Goal: Find specific page/section: Find specific page/section

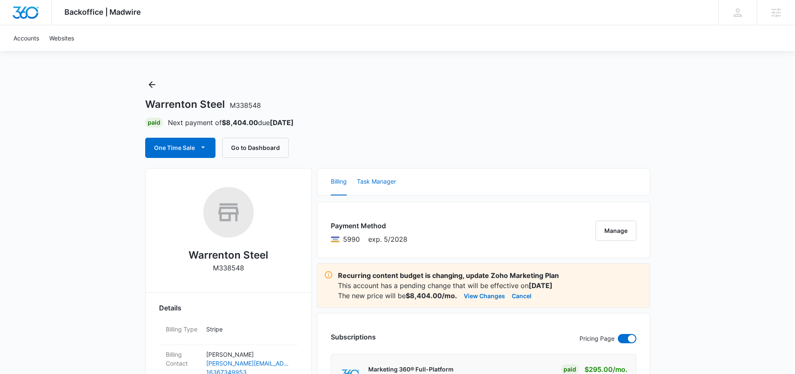
click at [362, 178] on button "Task Manager" at bounding box center [376, 181] width 39 height 27
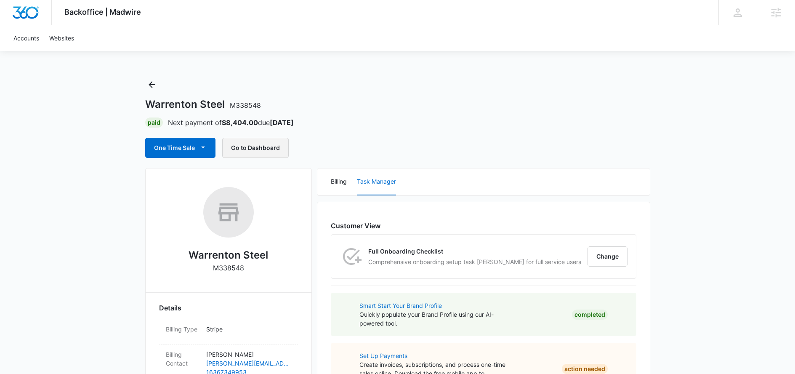
click at [259, 151] on button "Go to Dashboard" at bounding box center [255, 148] width 66 height 20
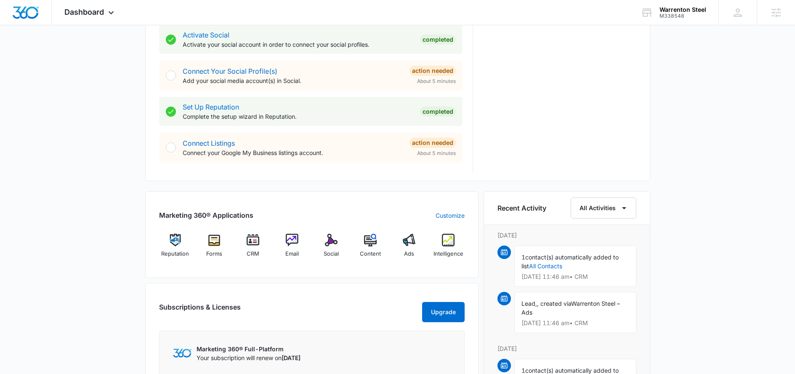
scroll to position [477, 0]
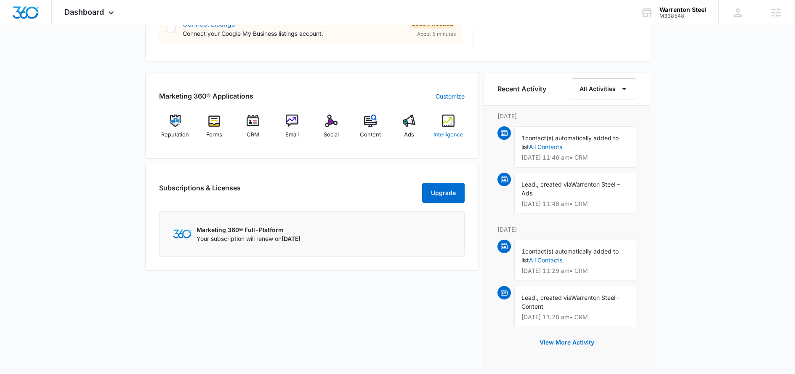
click at [436, 125] on div "Intelligence" at bounding box center [448, 129] width 32 height 30
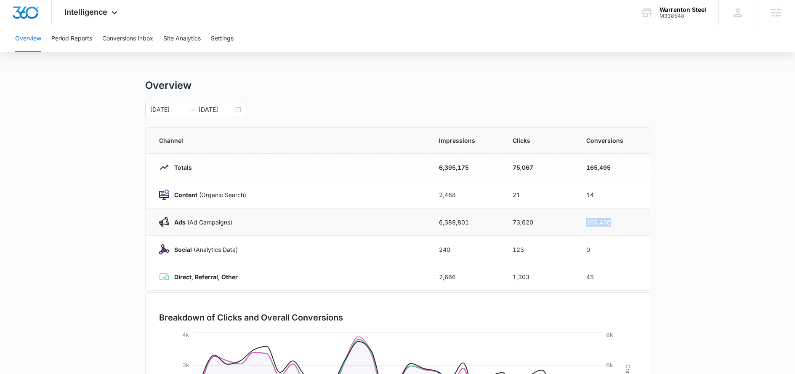
drag, startPoint x: 585, startPoint y: 223, endPoint x: 635, endPoint y: 226, distance: 49.7
click at [635, 226] on td "165,436" at bounding box center [613, 221] width 74 height 27
click at [634, 223] on td "165,436" at bounding box center [613, 221] width 74 height 27
click at [54, 38] on button "Period Reports" at bounding box center [71, 38] width 41 height 27
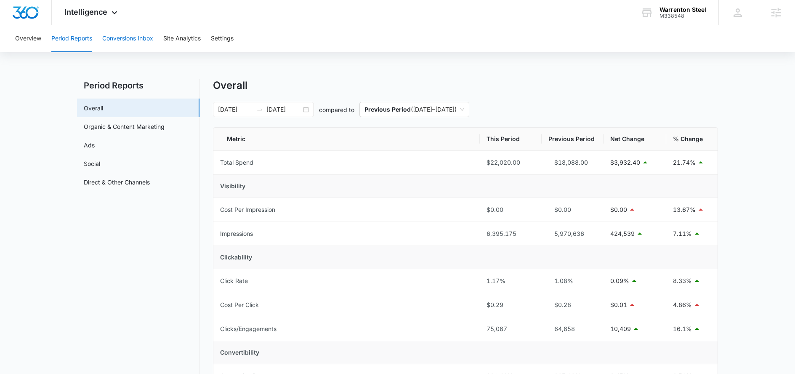
click at [139, 35] on button "Conversions Inbox" at bounding box center [127, 38] width 51 height 27
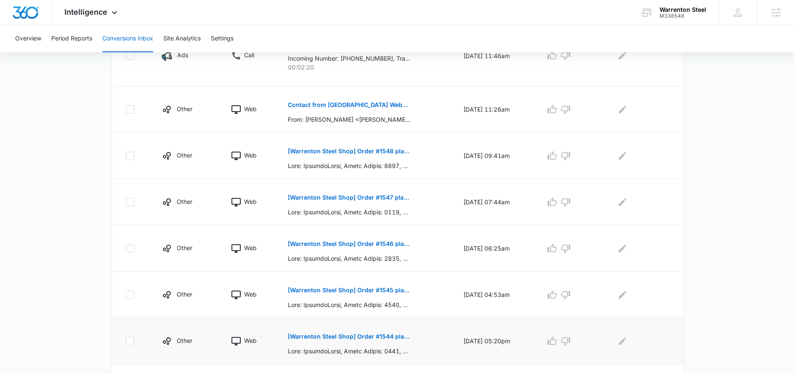
scroll to position [395, 0]
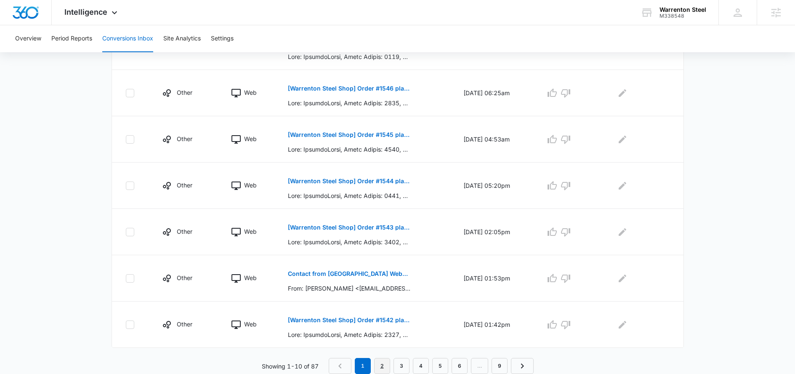
click at [387, 363] on link "2" at bounding box center [382, 366] width 16 height 16
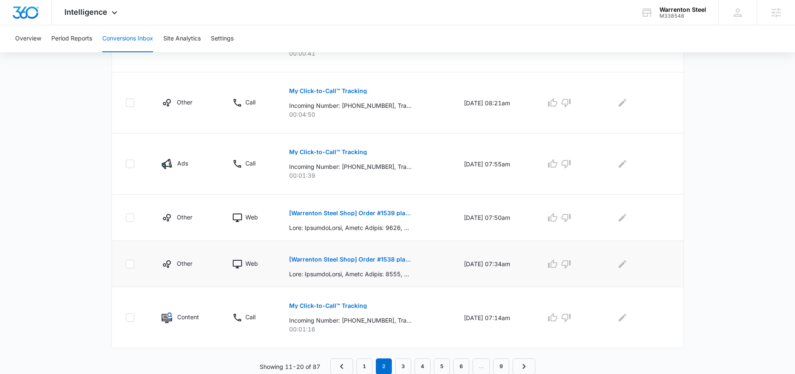
scroll to position [469, 0]
